Goal: Answer question/provide support: Share knowledge or assist other users

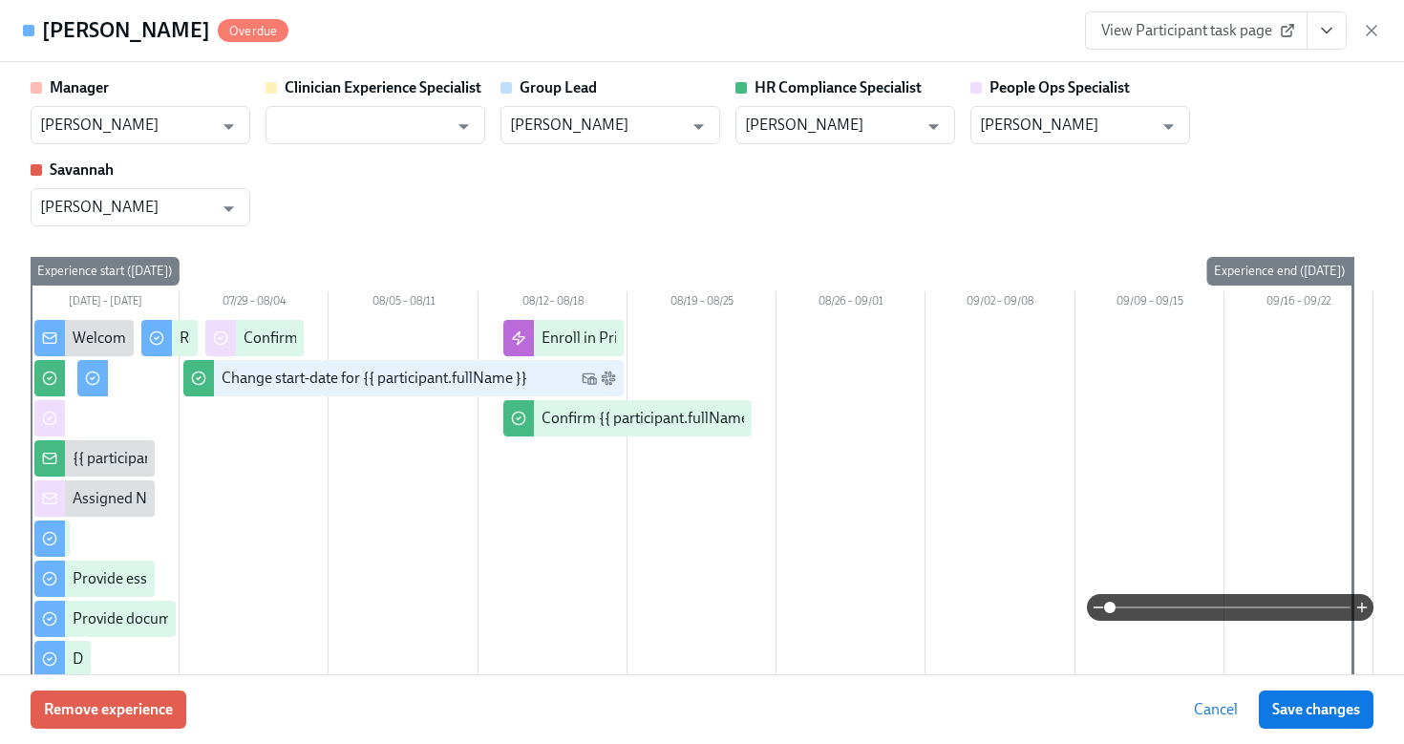
scroll to position [539, 0]
click at [1374, 35] on icon "button" at bounding box center [1371, 30] width 19 height 19
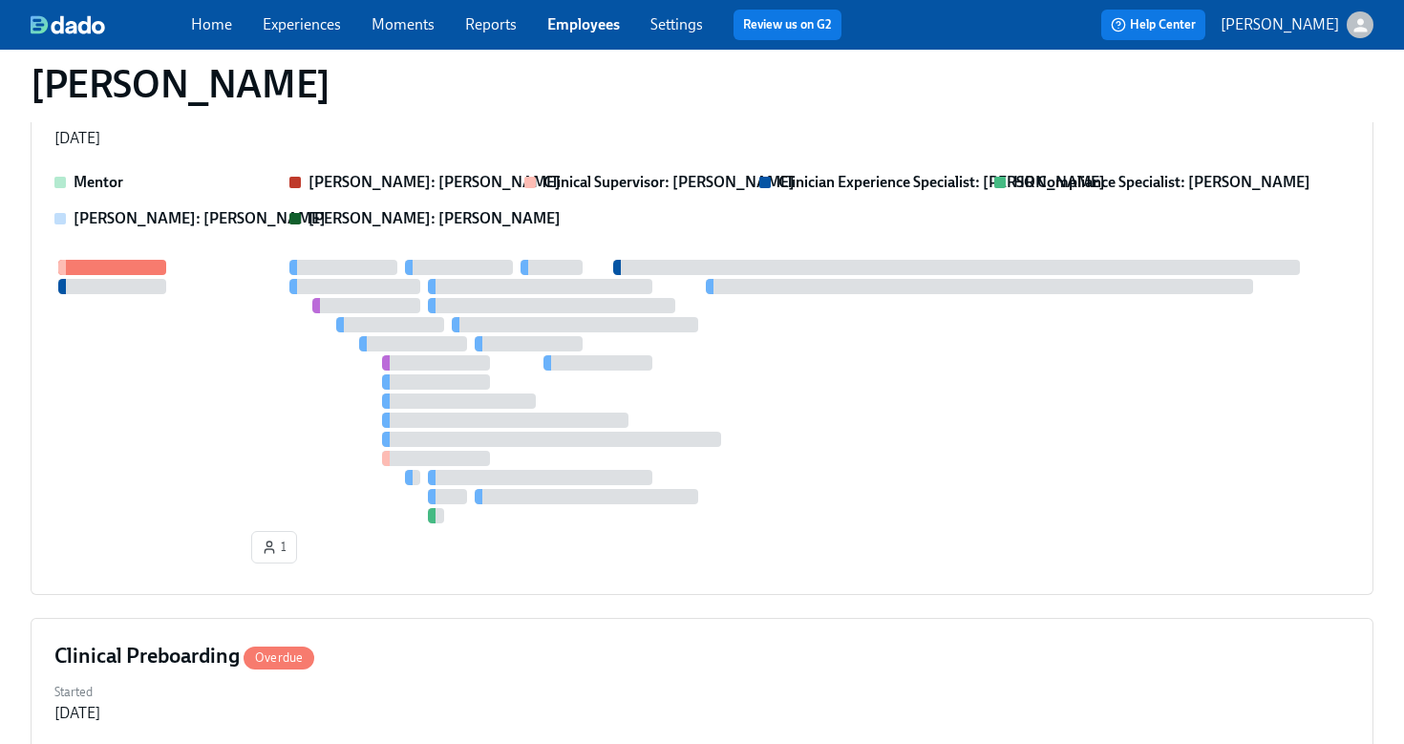
click at [575, 22] on link "Employees" at bounding box center [583, 24] width 73 height 18
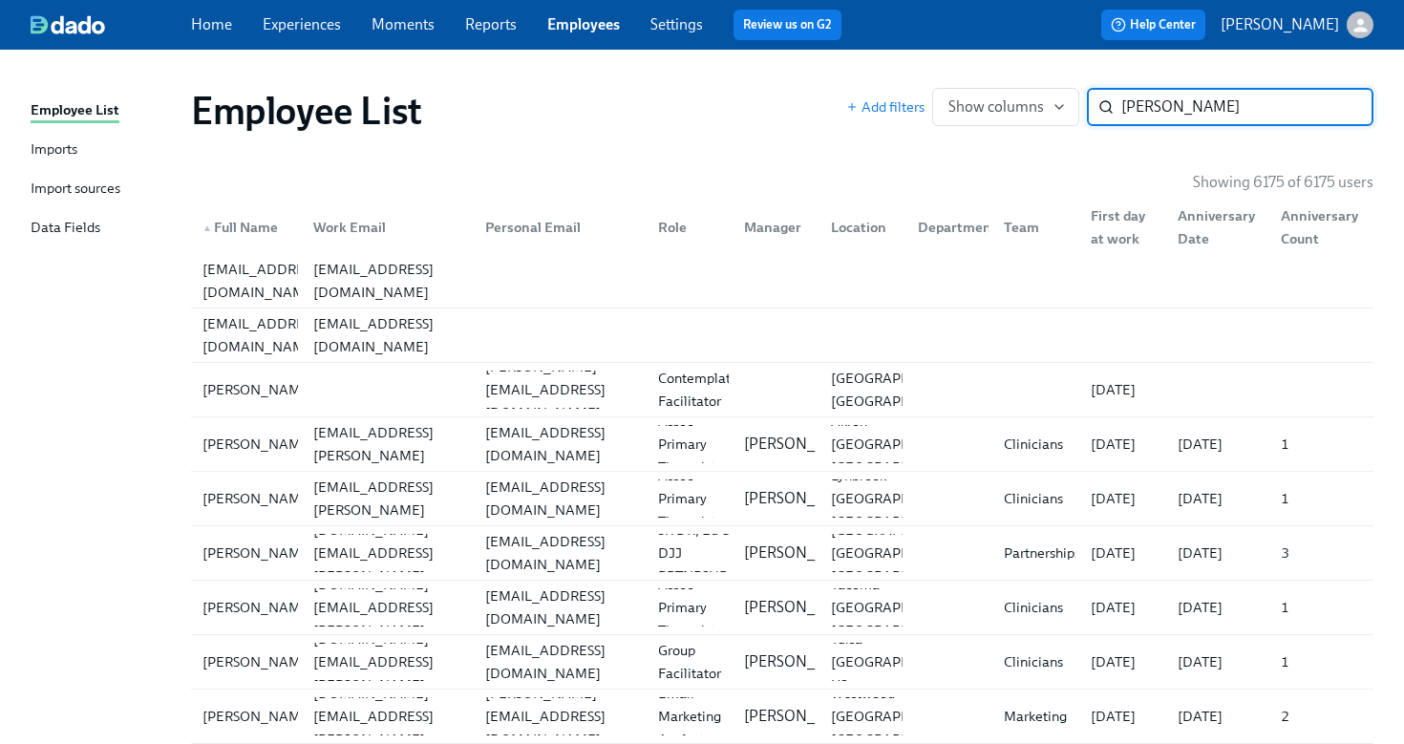
type input "[PERSON_NAME]"
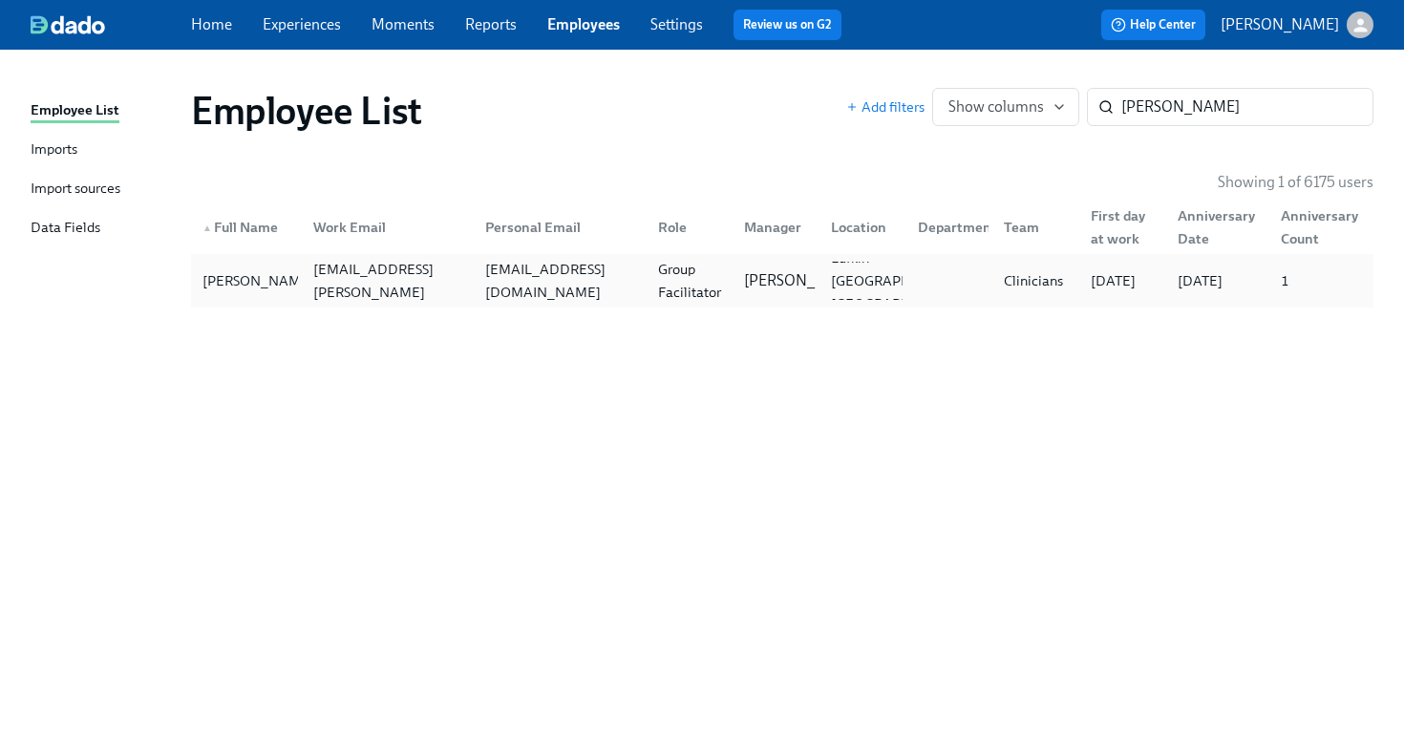
click at [542, 298] on div "[EMAIL_ADDRESS][DOMAIN_NAME]" at bounding box center [556, 281] width 173 height 38
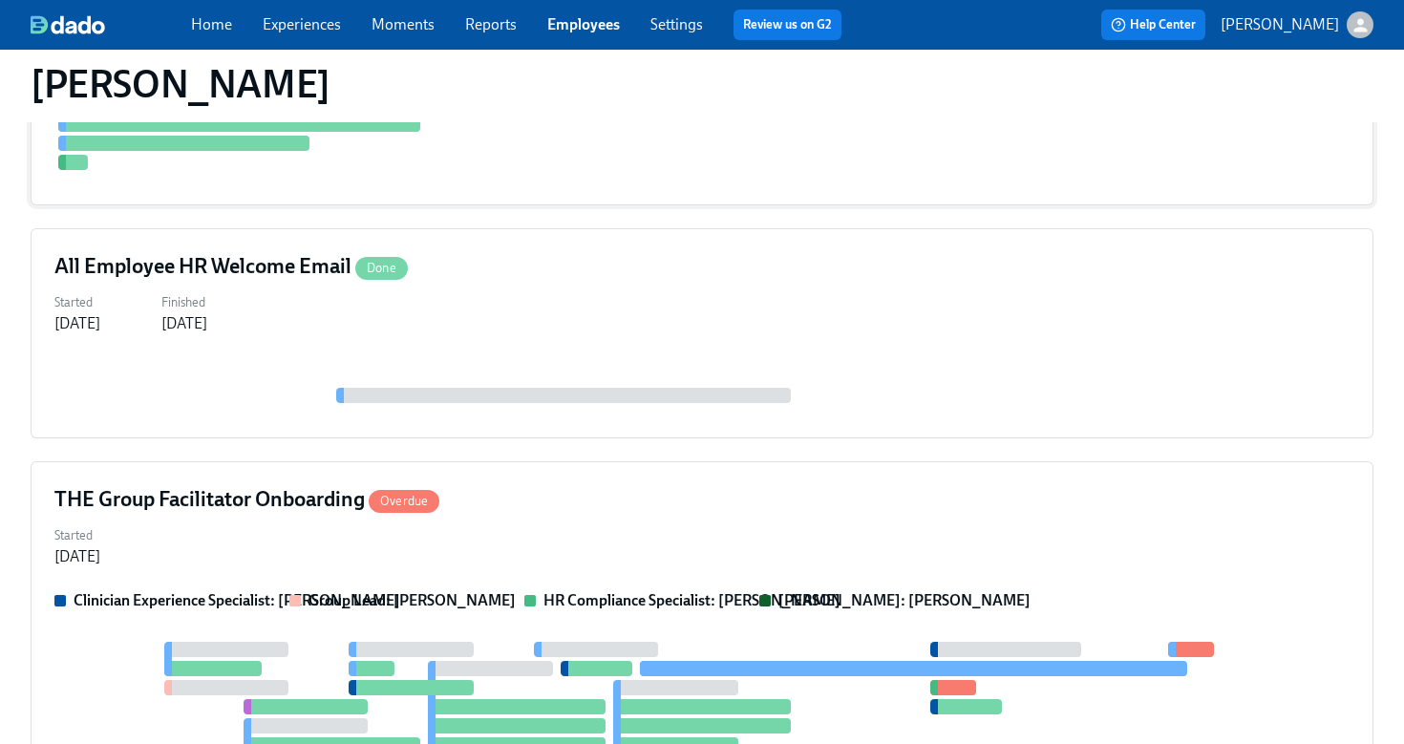
scroll to position [907, 0]
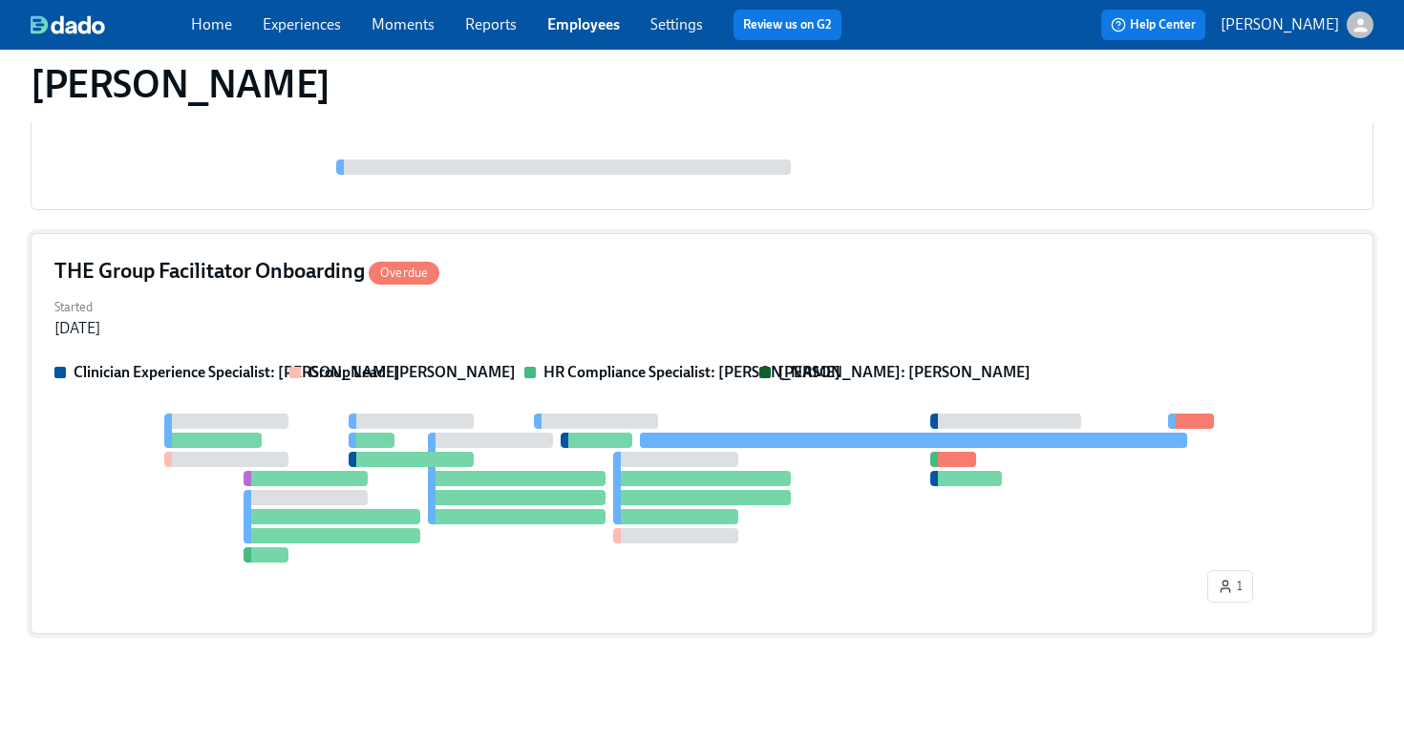
click at [679, 310] on div "Started [DATE]" at bounding box center [701, 316] width 1295 height 46
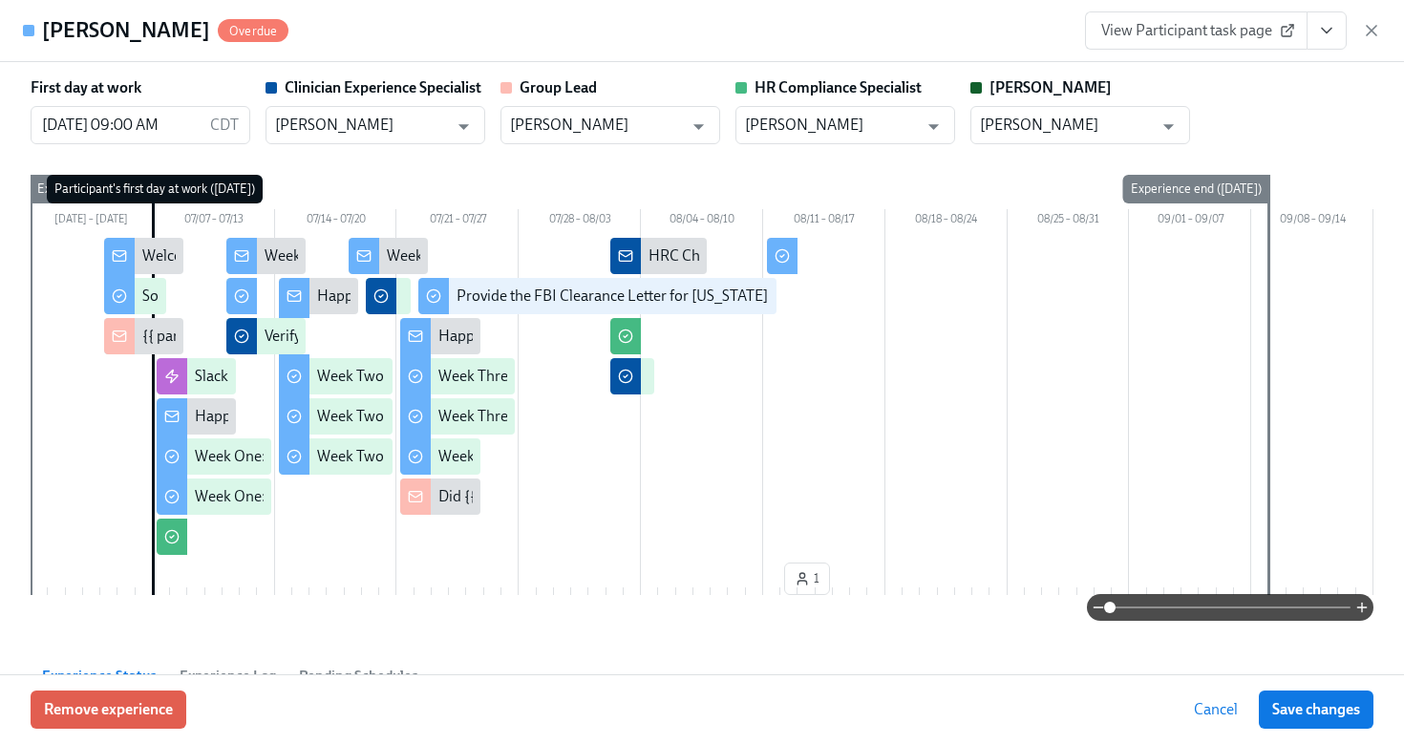
click at [1327, 35] on icon "View task page" at bounding box center [1326, 30] width 19 height 19
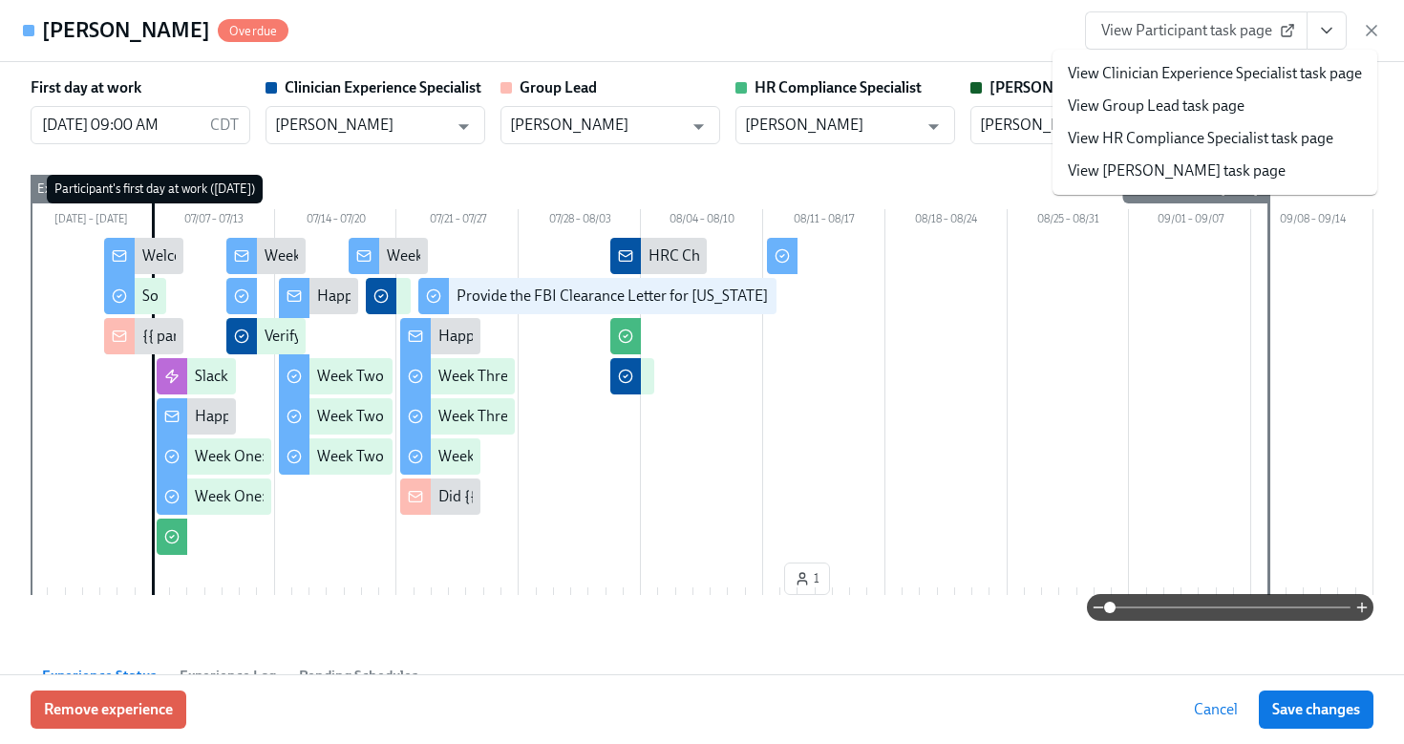
click at [1254, 141] on link "View HR Compliance Specialist task page" at bounding box center [1201, 138] width 266 height 21
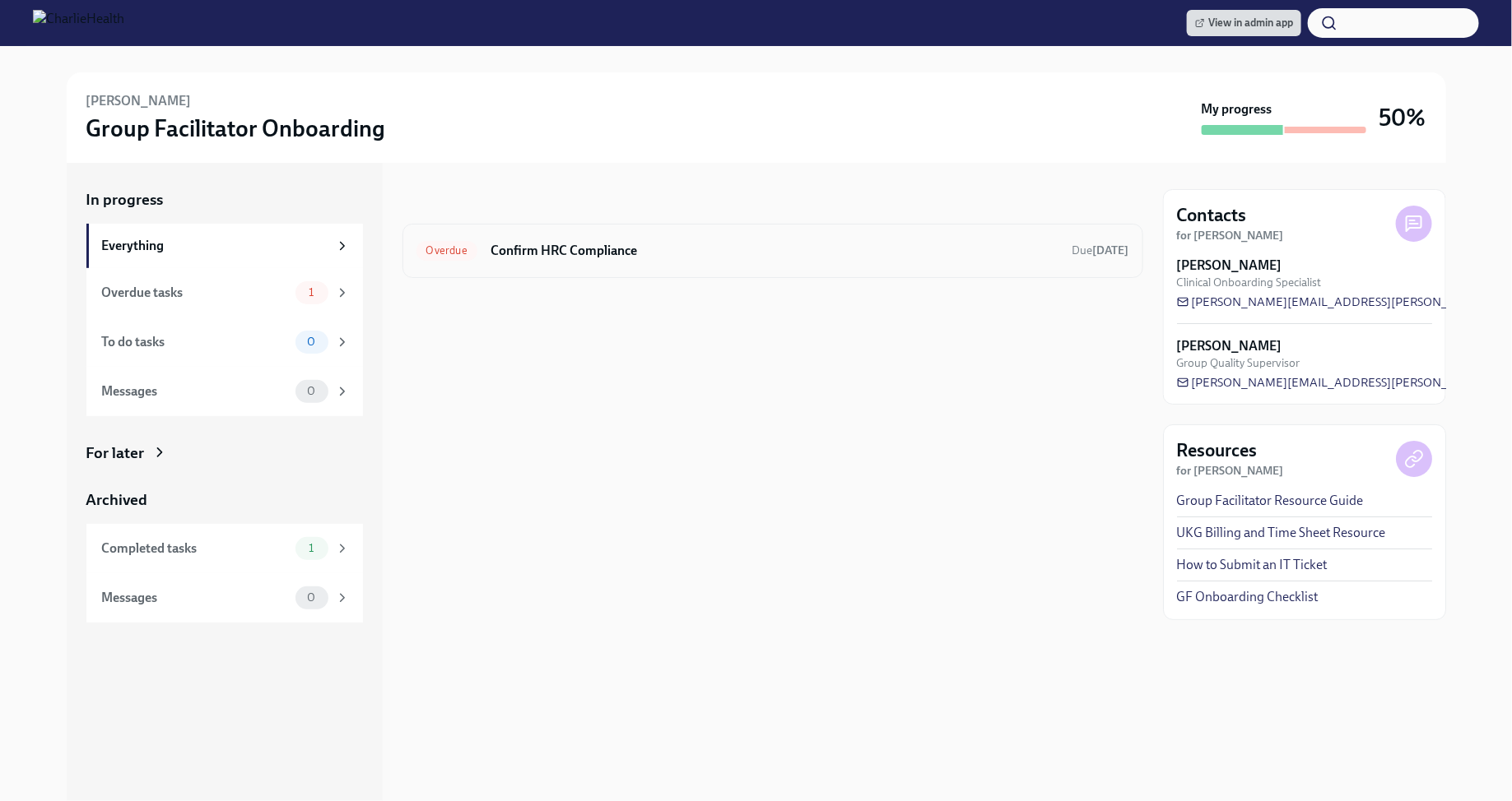
click at [672, 245] on h6 "Confirm HRC Compliance" at bounding box center [775, 251] width 569 height 18
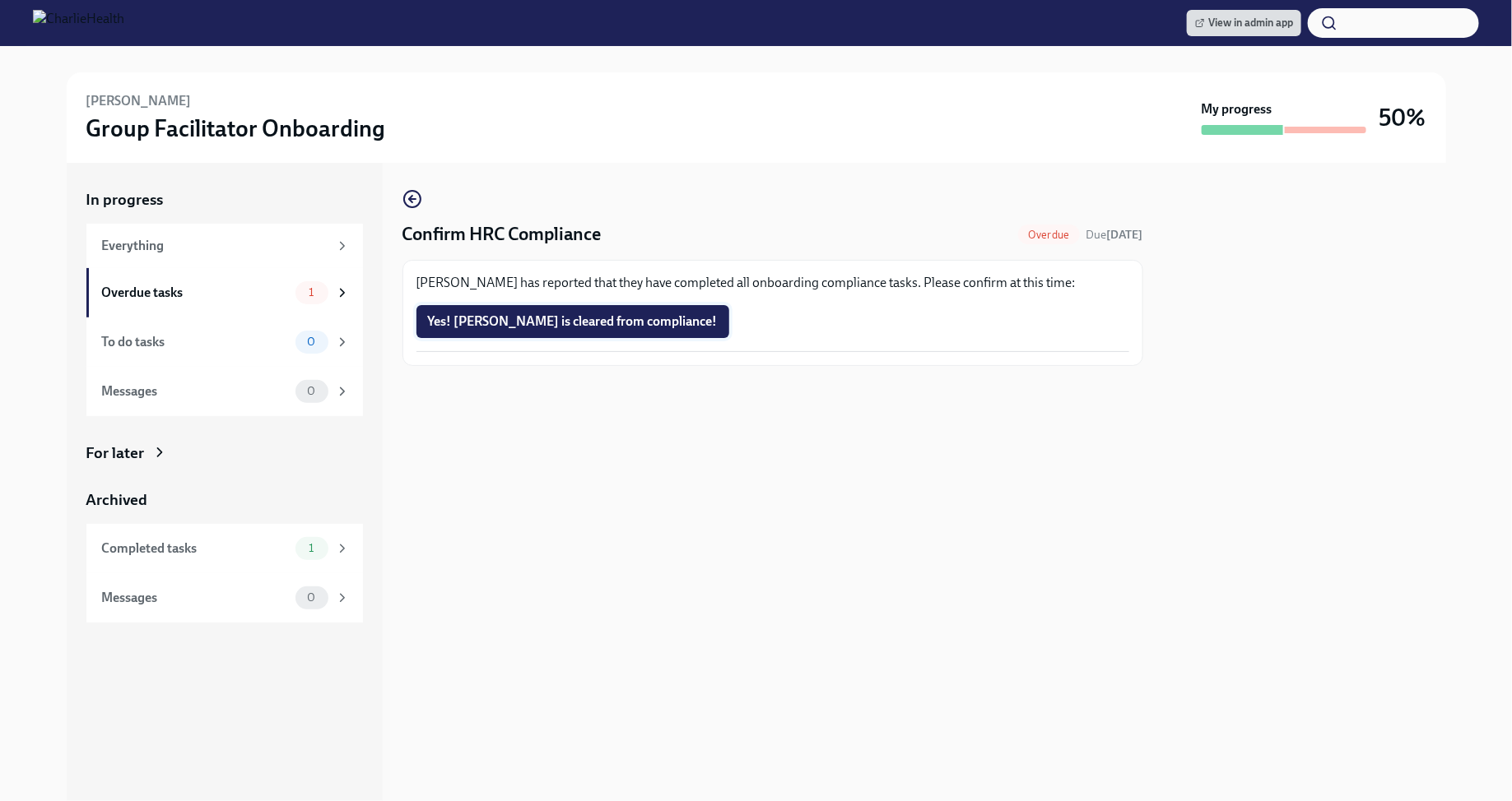
click at [596, 334] on button "Yes! Jeremy is cleared from compliance!" at bounding box center [572, 321] width 313 height 33
